Goal: Use online tool/utility: Utilize a website feature to perform a specific function

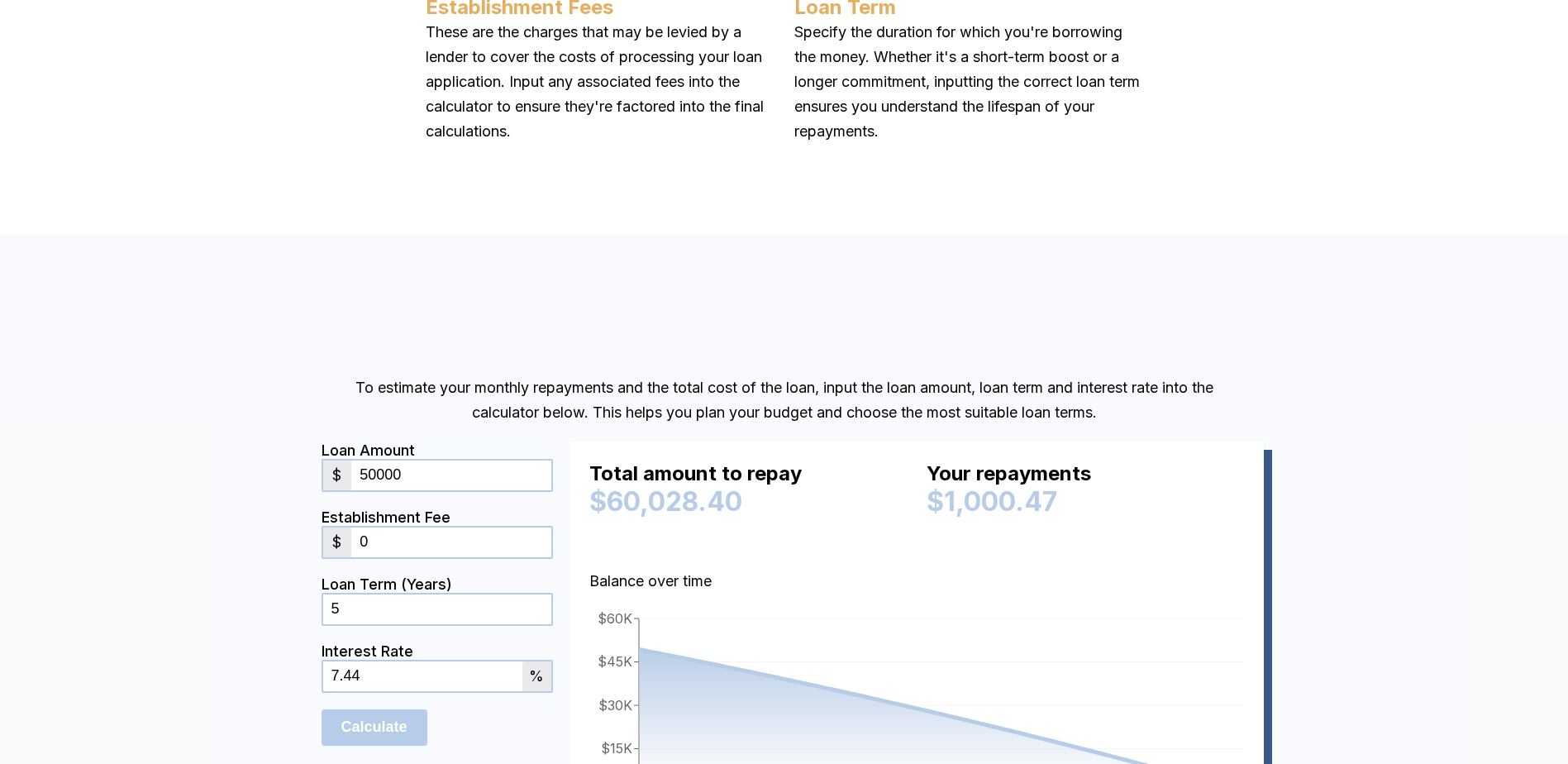
scroll to position [1378, 12]
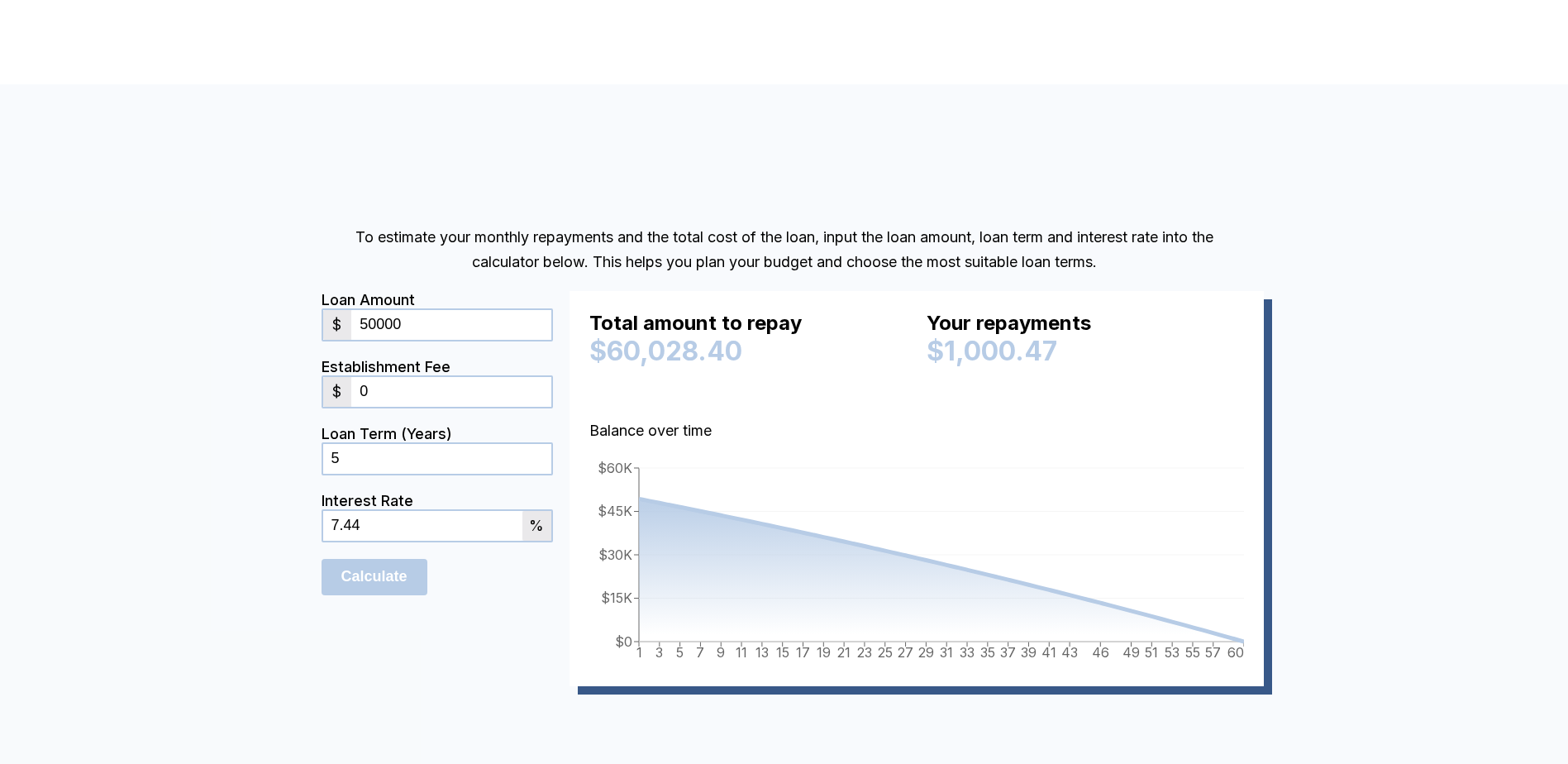
click at [449, 330] on input "50000" at bounding box center [451, 324] width 199 height 30
type input "5"
type input "10000000"
click at [361, 461] on input "5" at bounding box center [438, 459] width 228 height 30
type input "25"
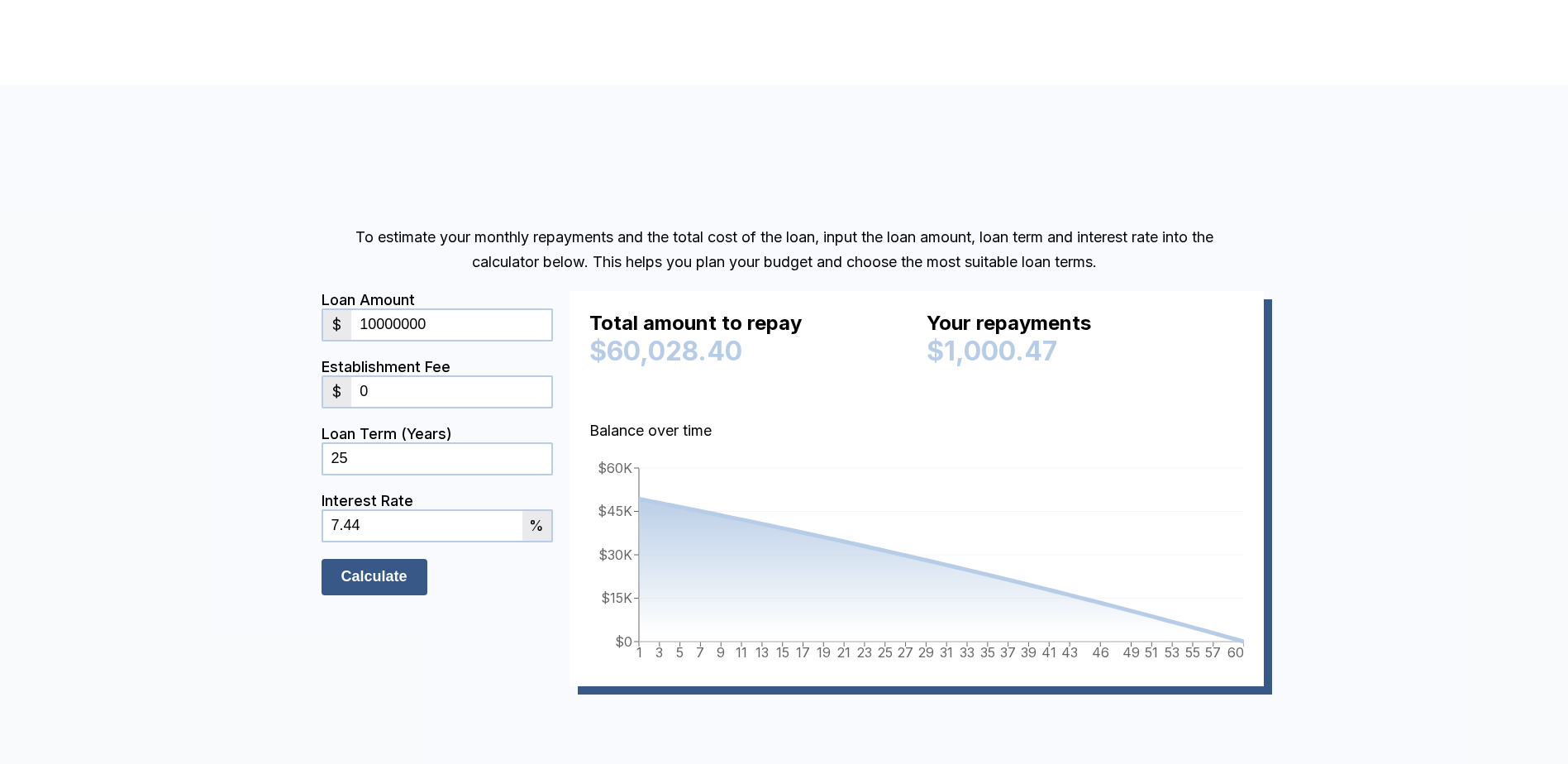
click at [406, 584] on input "Calculate" at bounding box center [374, 576] width 106 height 36
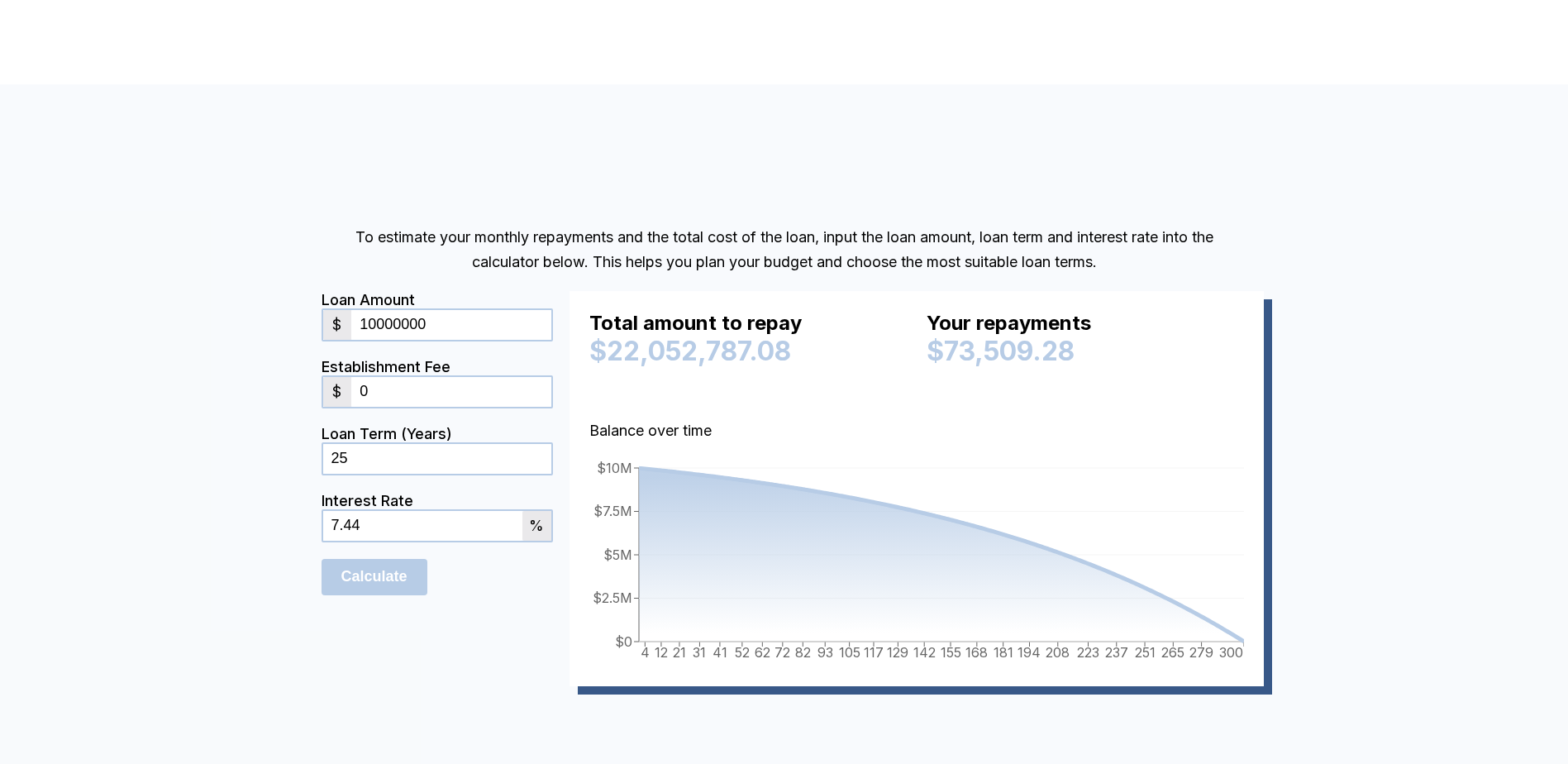
click at [353, 526] on input "7.44" at bounding box center [423, 526] width 199 height 30
type input "7"
type input "3.5"
click at [354, 586] on input "Calculate" at bounding box center [374, 576] width 106 height 36
click at [350, 453] on input "25" at bounding box center [438, 459] width 228 height 30
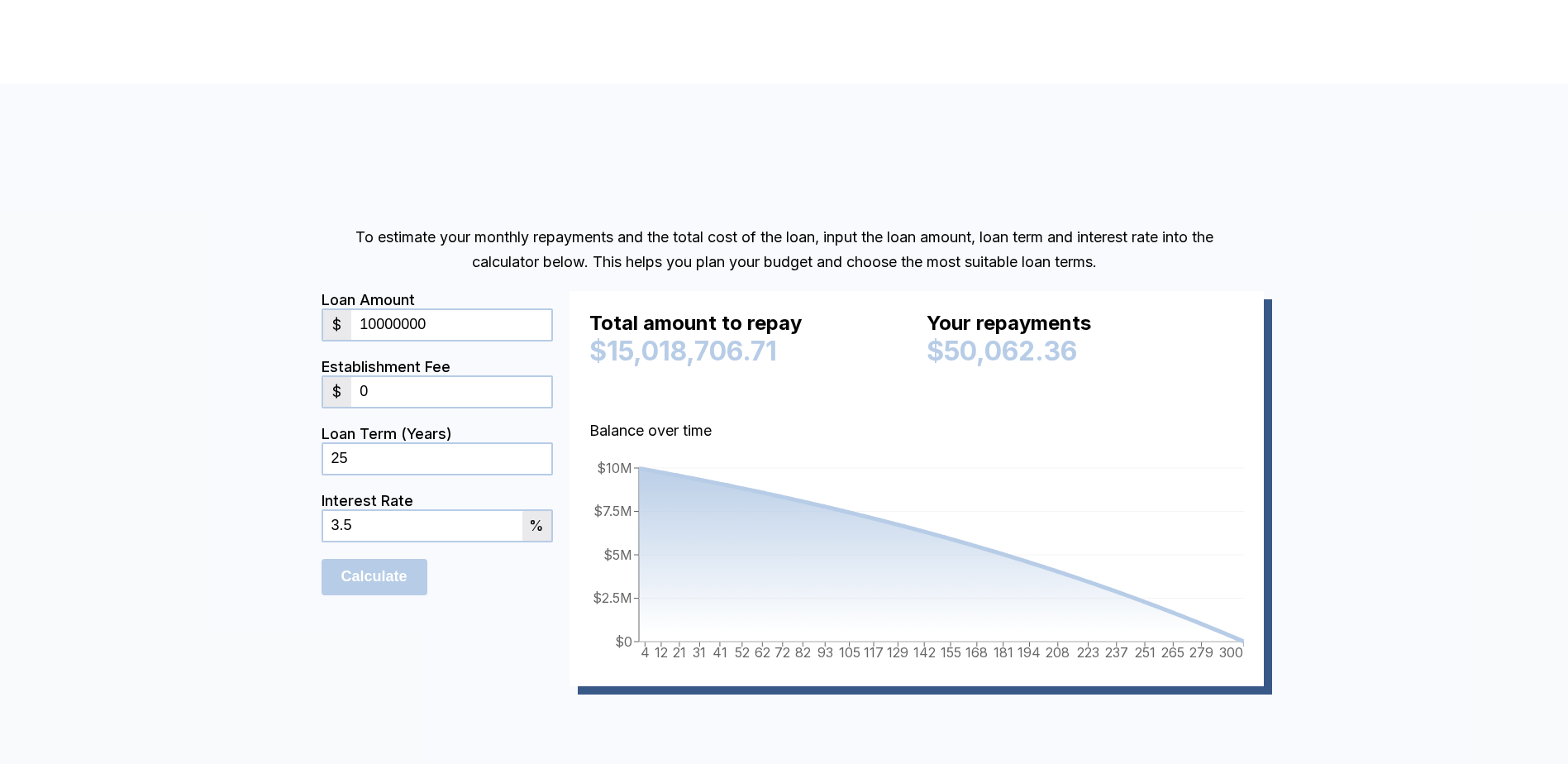
type input "2"
type input "30"
click at [322, 558] on input "Calculate" at bounding box center [374, 576] width 106 height 36
click at [360, 325] on input "10000000" at bounding box center [451, 324] width 199 height 30
click at [423, 326] on input "80000000" at bounding box center [451, 324] width 199 height 30
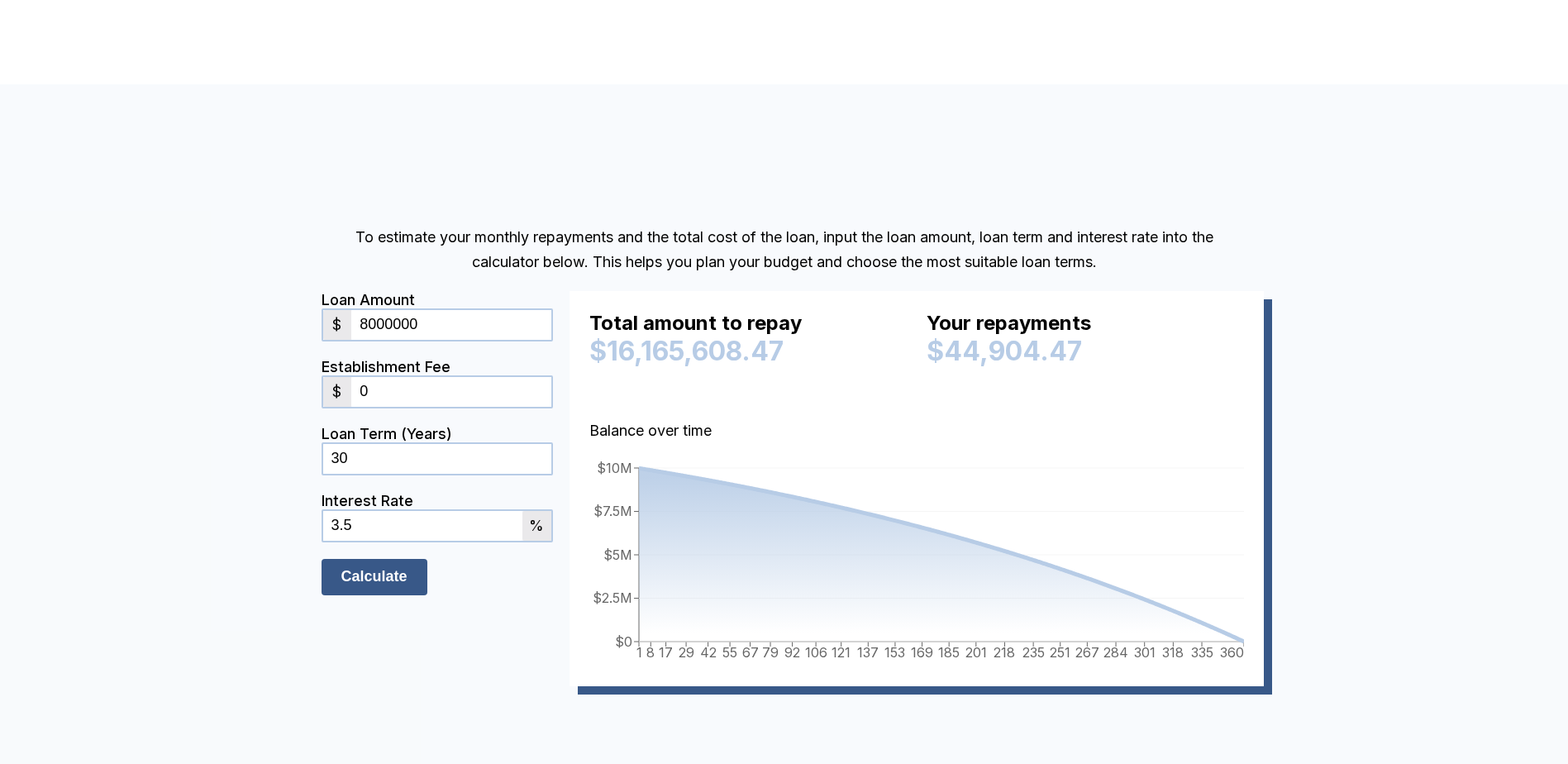
click at [374, 581] on input "Calculate" at bounding box center [374, 576] width 106 height 36
click at [363, 330] on input "8000000" at bounding box center [451, 324] width 199 height 30
type input "9000000"
click at [381, 584] on input "Calculate" at bounding box center [374, 576] width 106 height 36
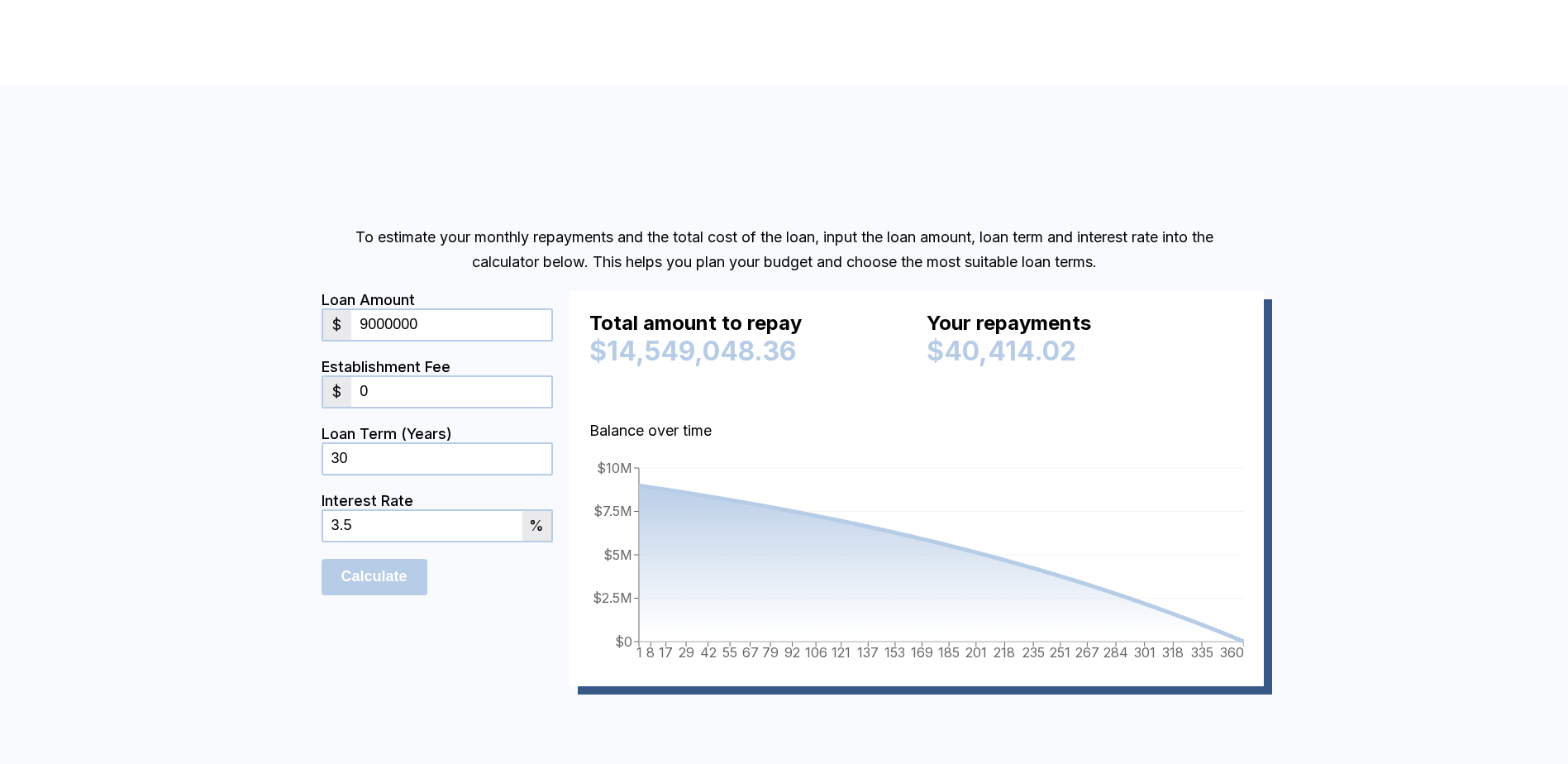
click at [371, 522] on input "3.5" at bounding box center [423, 526] width 199 height 30
type input "3"
type input "5"
click at [388, 573] on input "Calculate" at bounding box center [374, 576] width 106 height 36
